Goal: Navigation & Orientation: Find specific page/section

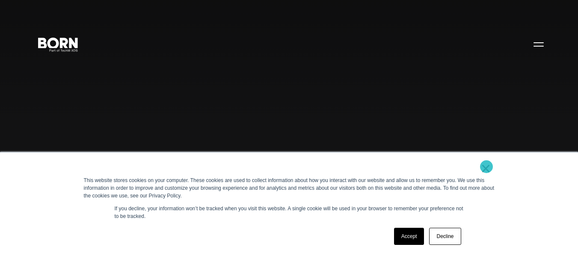
click at [487, 167] on link "×" at bounding box center [486, 169] width 10 height 8
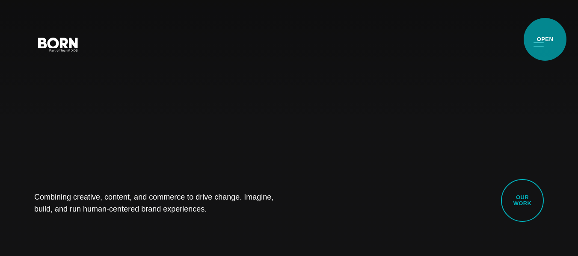
click at [545, 39] on button "Primary Menu" at bounding box center [539, 44] width 21 height 18
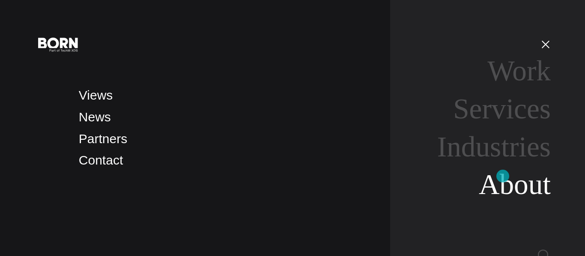
click at [502, 176] on link "About" at bounding box center [514, 185] width 72 height 32
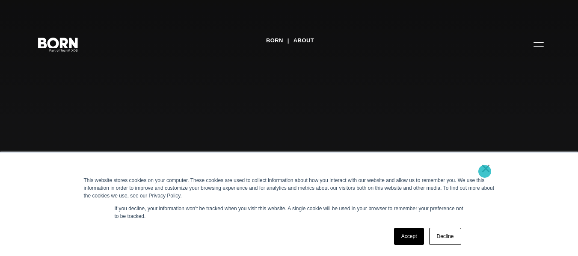
click at [485, 172] on link "×" at bounding box center [486, 169] width 10 height 8
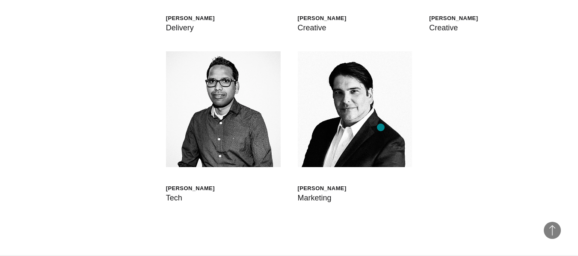
scroll to position [2277, 0]
